Goal: Task Accomplishment & Management: Complete application form

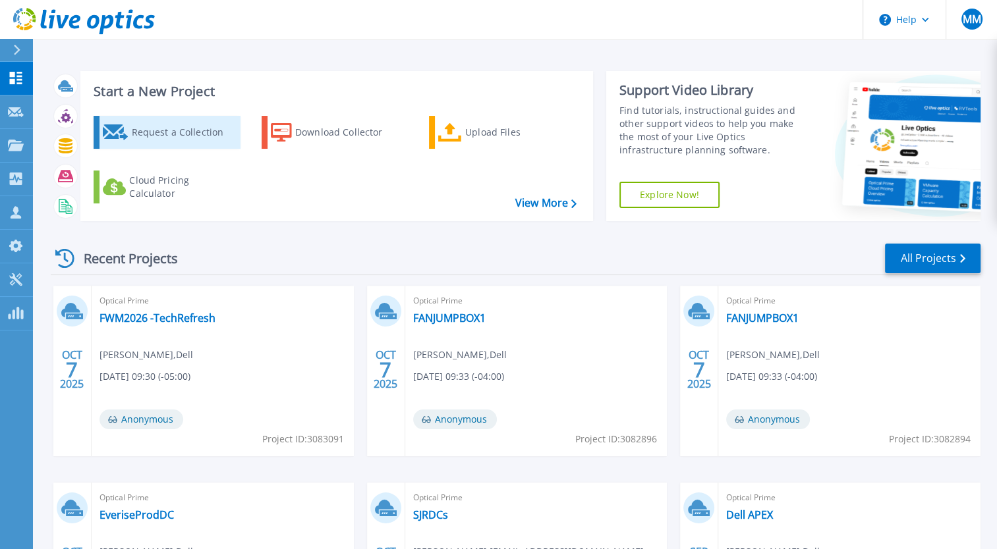
click at [122, 133] on icon at bounding box center [116, 132] width 26 height 16
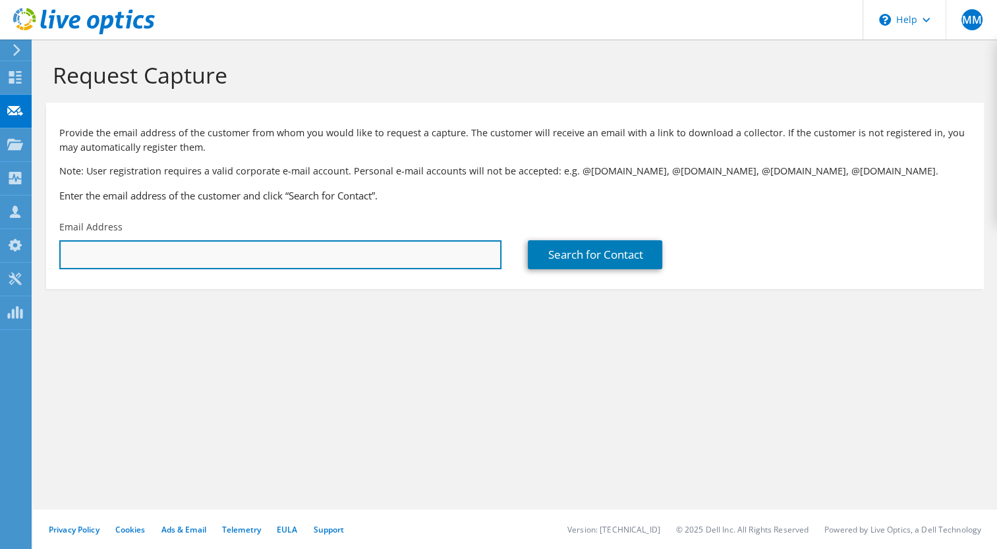
click at [148, 254] on input "text" at bounding box center [280, 254] width 442 height 29
paste input "[PERSON_NAME] <[EMAIL_ADDRESS][PERSON_NAME][DOMAIN_NAME]>"
drag, startPoint x: 117, startPoint y: 253, endPoint x: 0, endPoint y: 240, distance: 117.3
click at [0, 240] on html "MM Partner Team Member Michelle Malouf mmalouf@redesign-group.com redesign My P…" at bounding box center [498, 274] width 997 height 549
click at [248, 248] on input "aj.lawson@hapco.com>" at bounding box center [280, 254] width 442 height 29
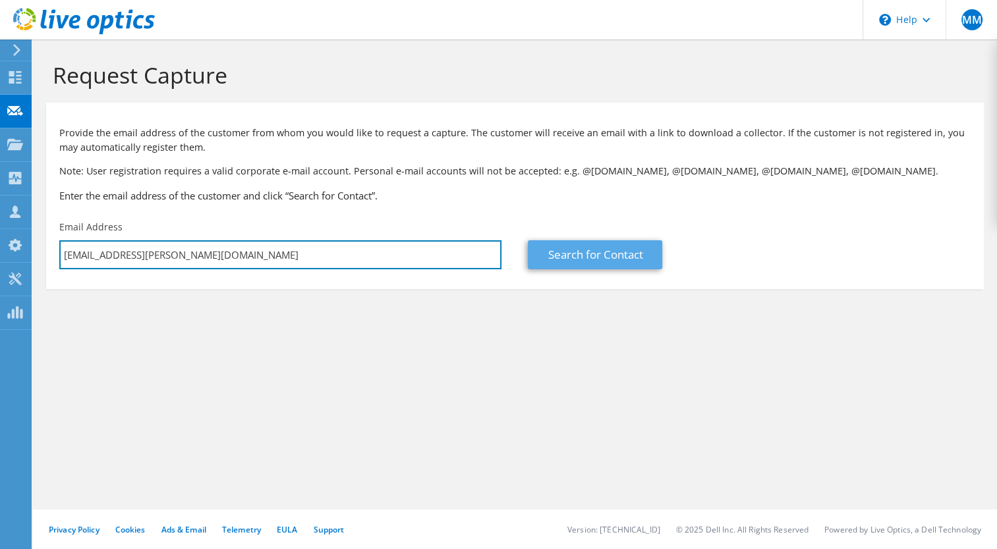
type input "aj.lawson@hapco.com"
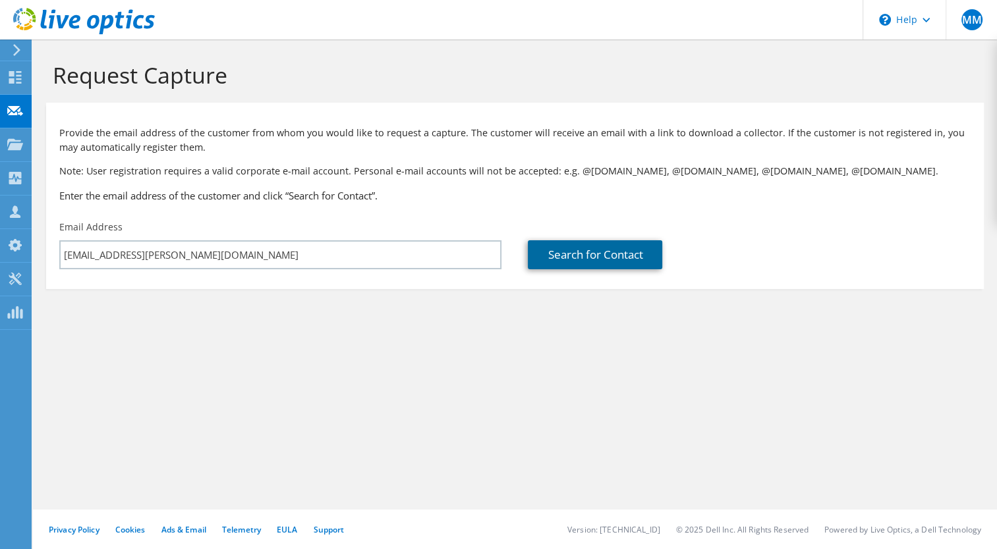
click at [597, 250] on link "Search for Contact" at bounding box center [595, 254] width 134 height 29
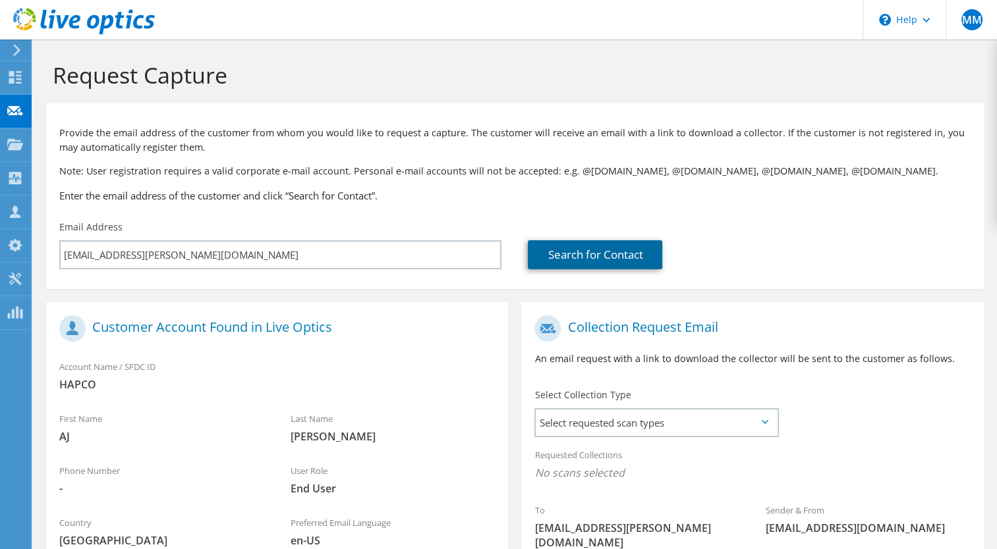
scroll to position [186, 0]
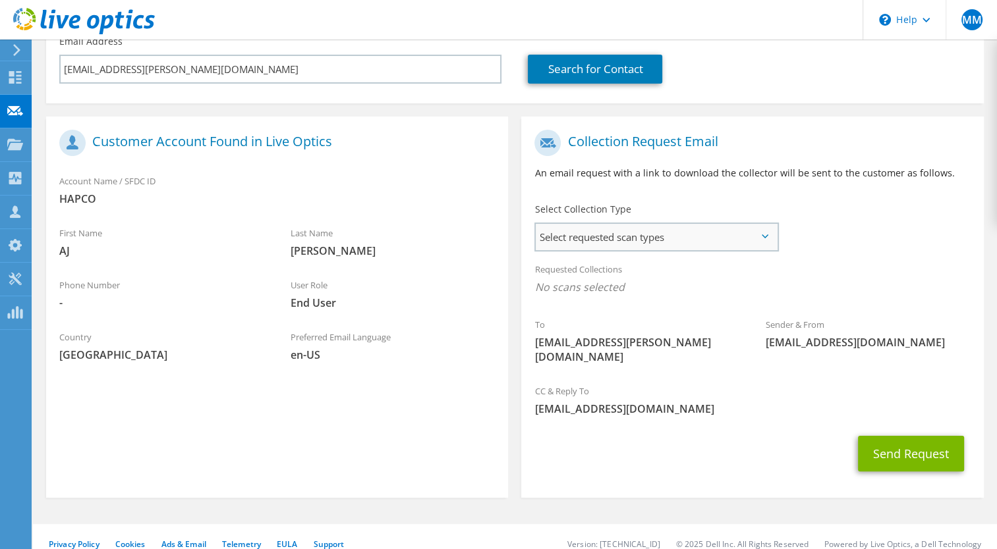
click at [599, 240] on span "Select requested scan types" at bounding box center [656, 237] width 240 height 26
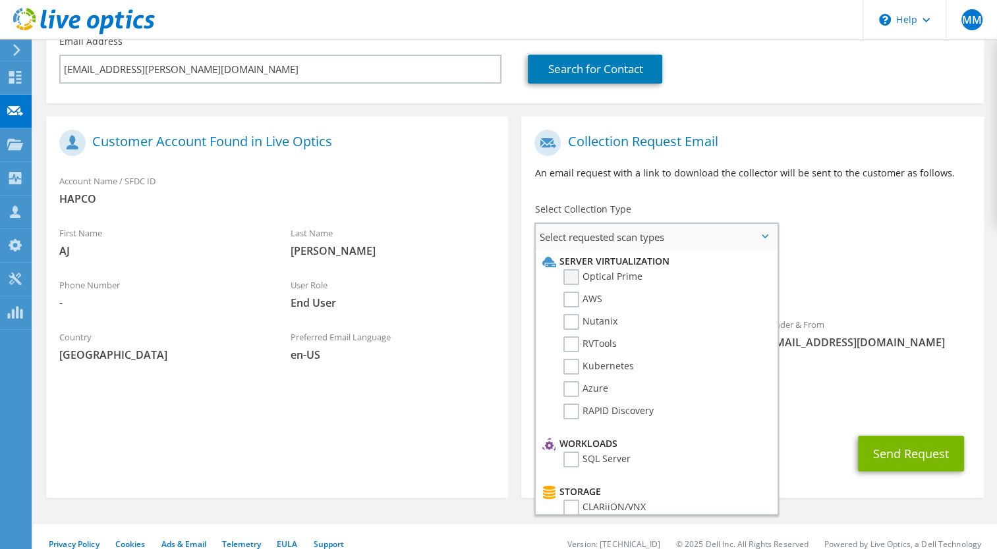
click at [601, 277] on label "Optical Prime" at bounding box center [602, 277] width 79 height 16
click at [0, 0] on input "Optical Prime" at bounding box center [0, 0] width 0 height 0
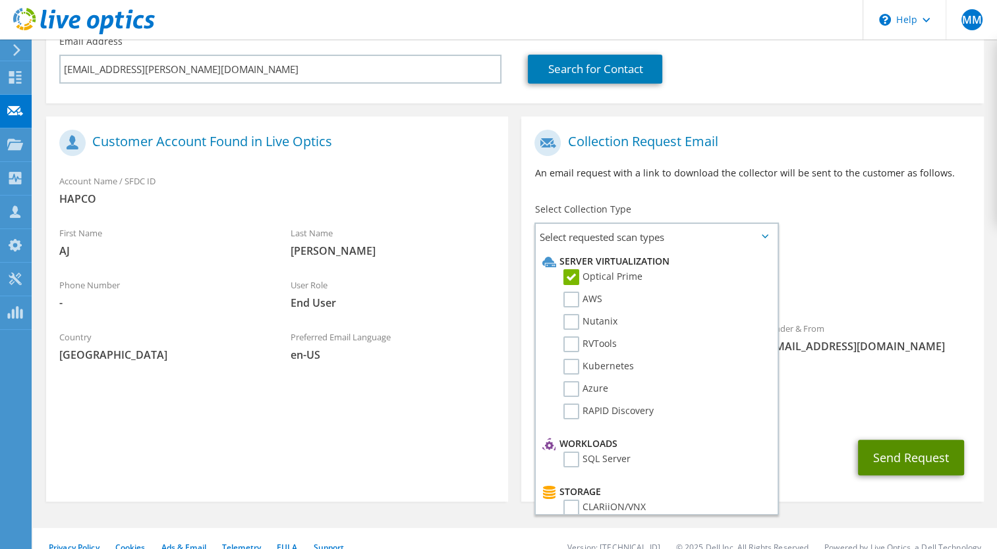
click at [908, 440] on button "Send Request" at bounding box center [911, 458] width 106 height 36
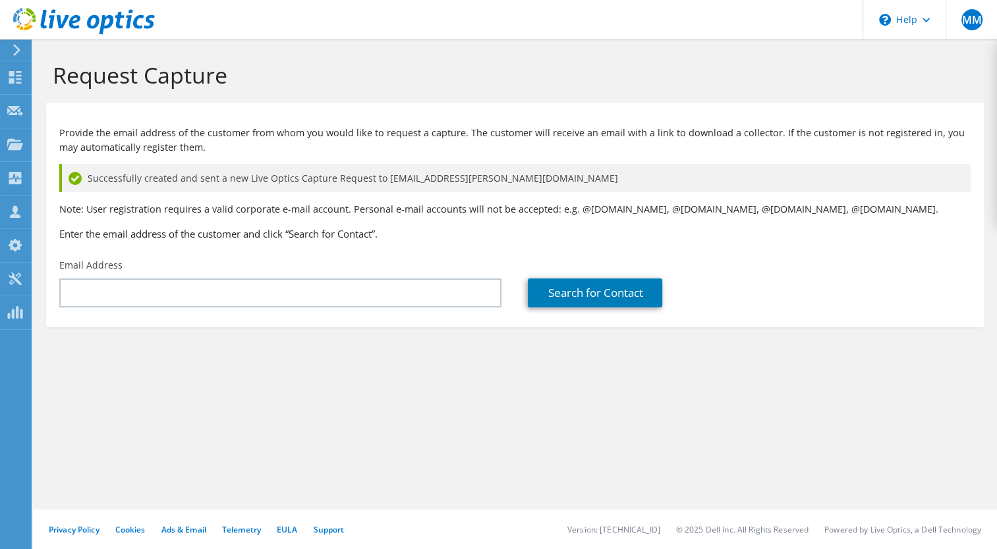
click at [731, 229] on h3 "Enter the email address of the customer and click “Search for Contact”." at bounding box center [514, 234] width 911 height 14
